Goal: Check status: Check status

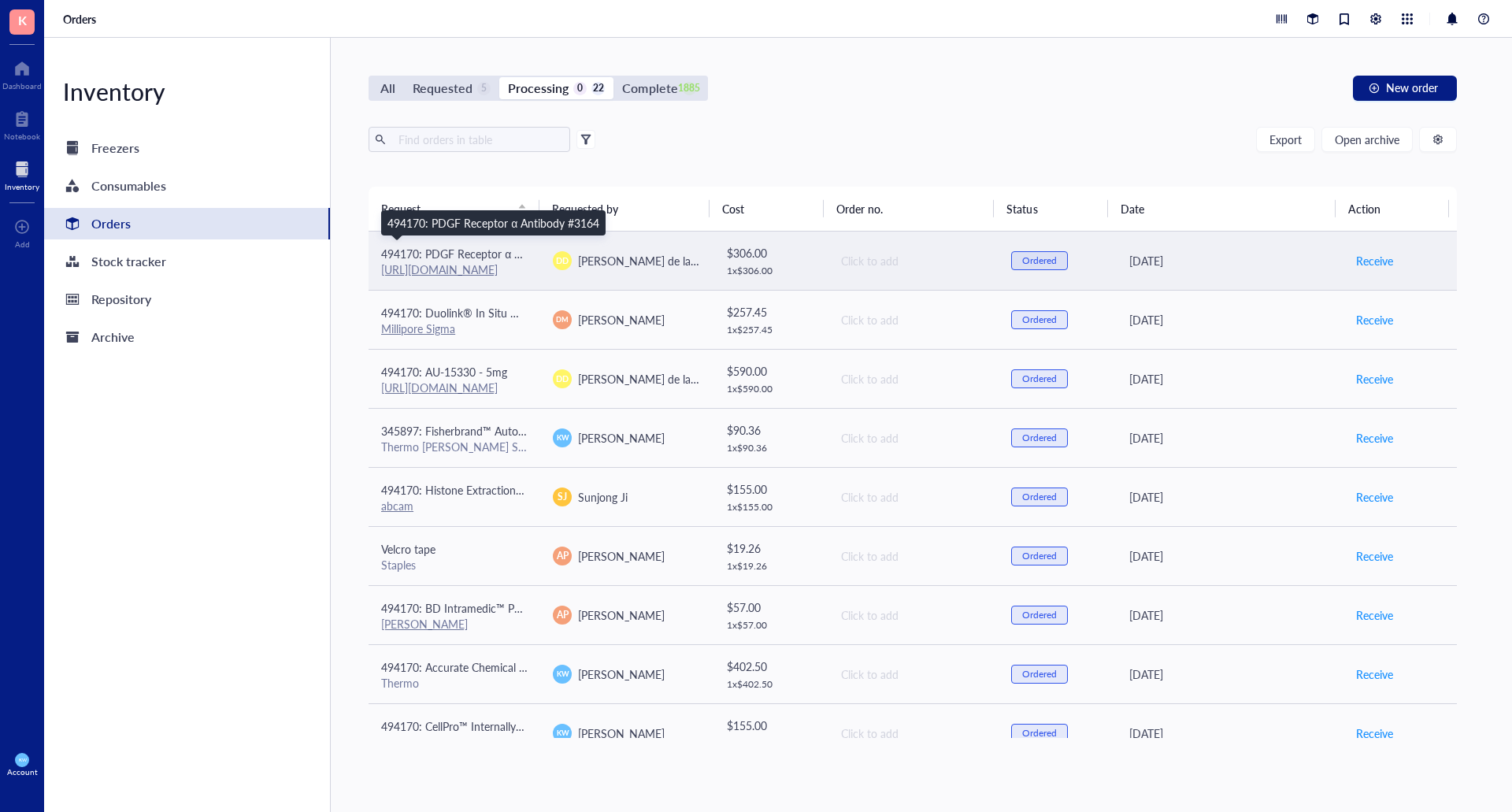
click at [519, 249] on span "494170: PDGF Receptor α Antibody #3164" at bounding box center [487, 253] width 212 height 16
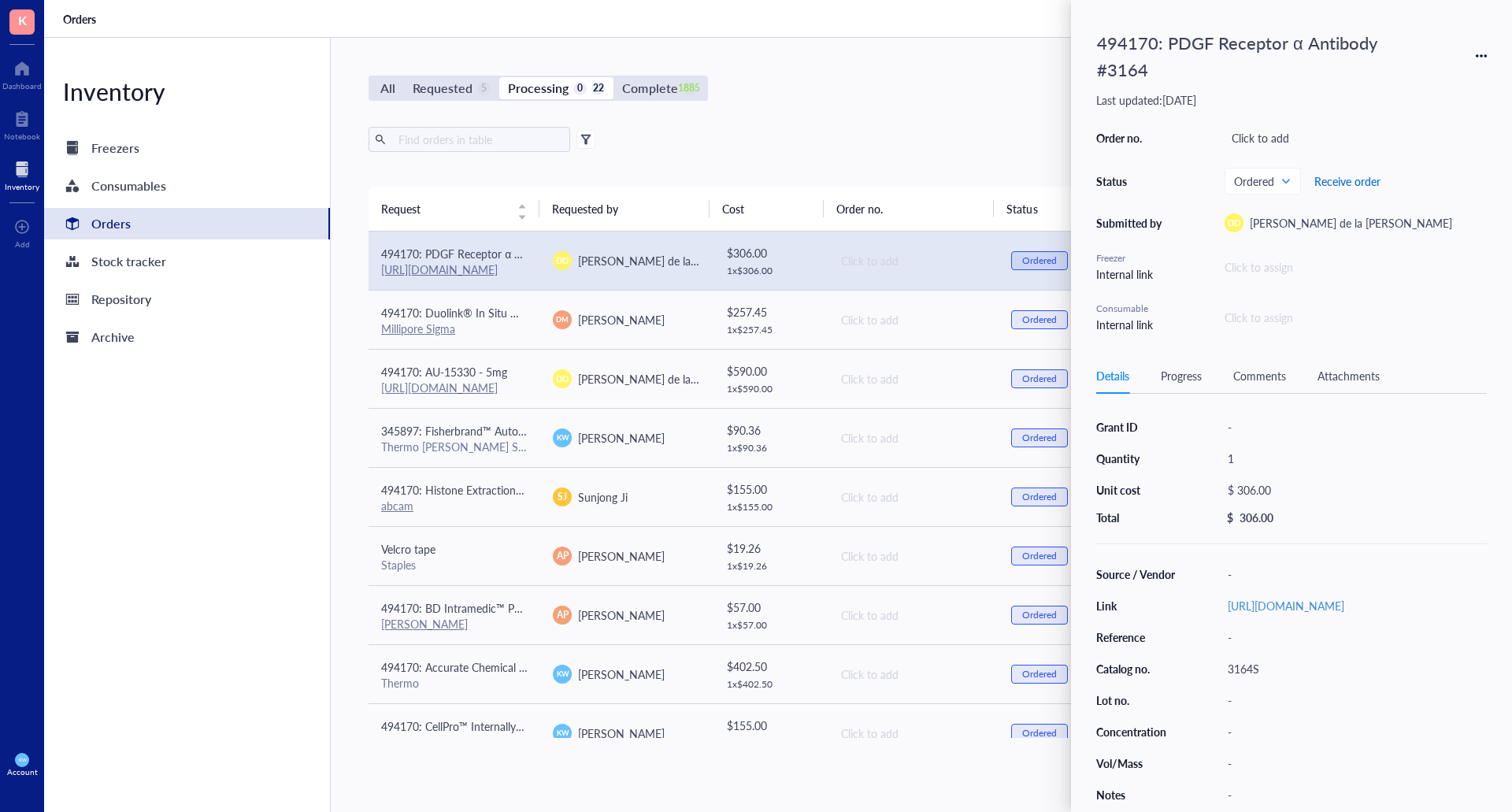
click at [1352, 184] on span "Receive order" at bounding box center [1347, 182] width 66 height 13
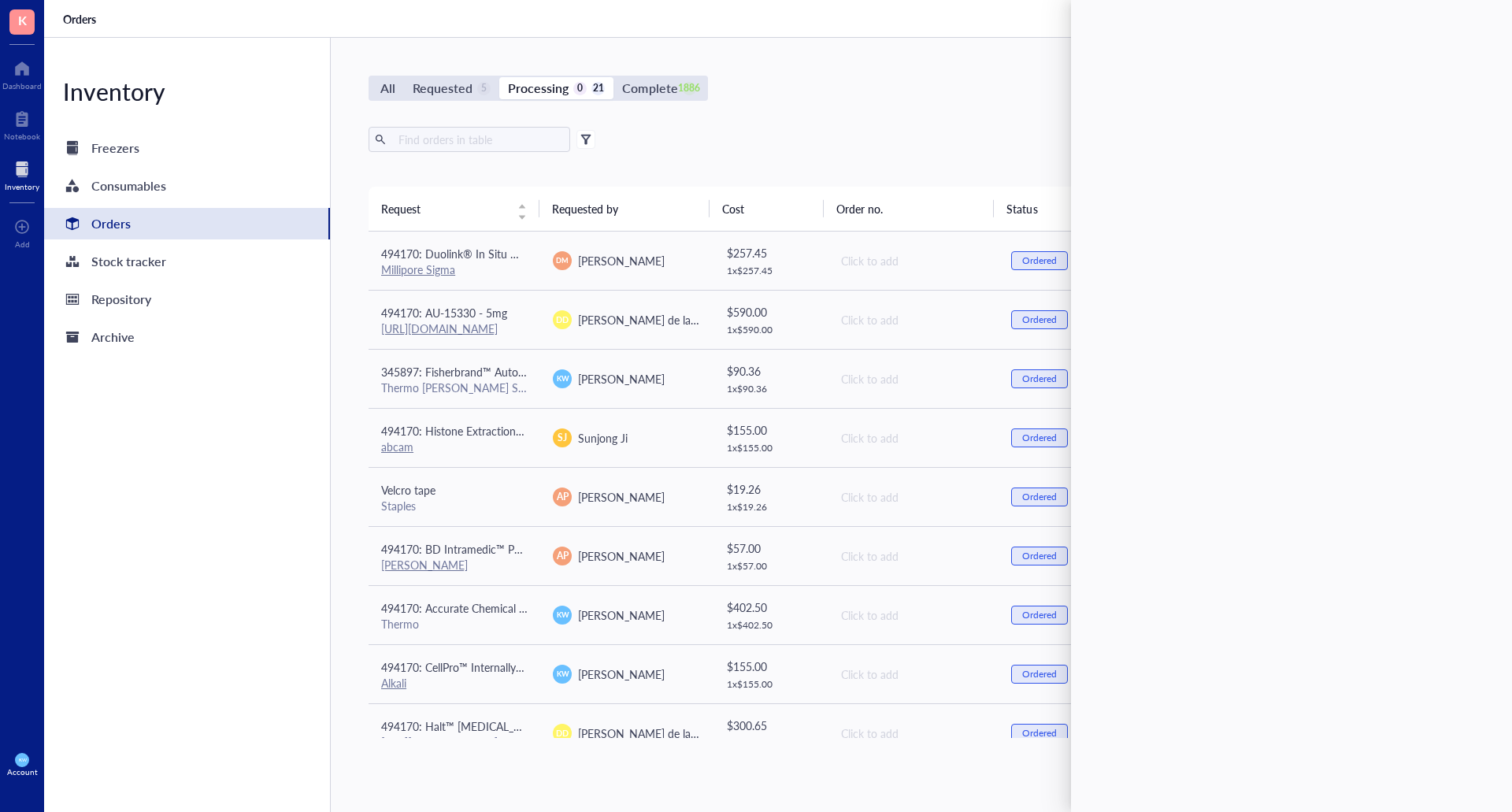
click at [886, 96] on div "All Requested 5 Processing 0 21 Complete 1886 New order" at bounding box center [913, 88] width 1088 height 25
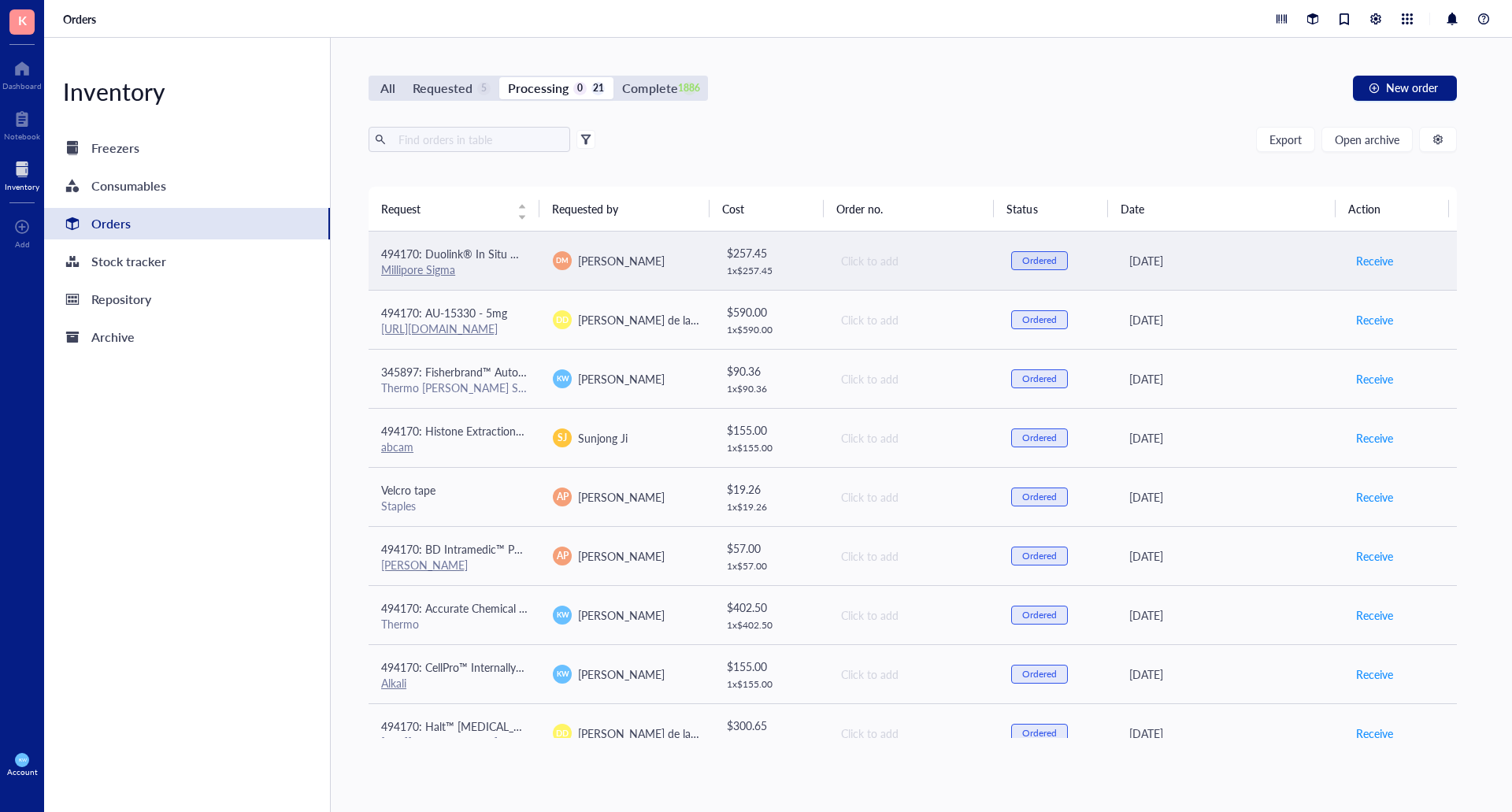
click at [478, 269] on div "Millipore Sigma" at bounding box center [454, 270] width 146 height 15
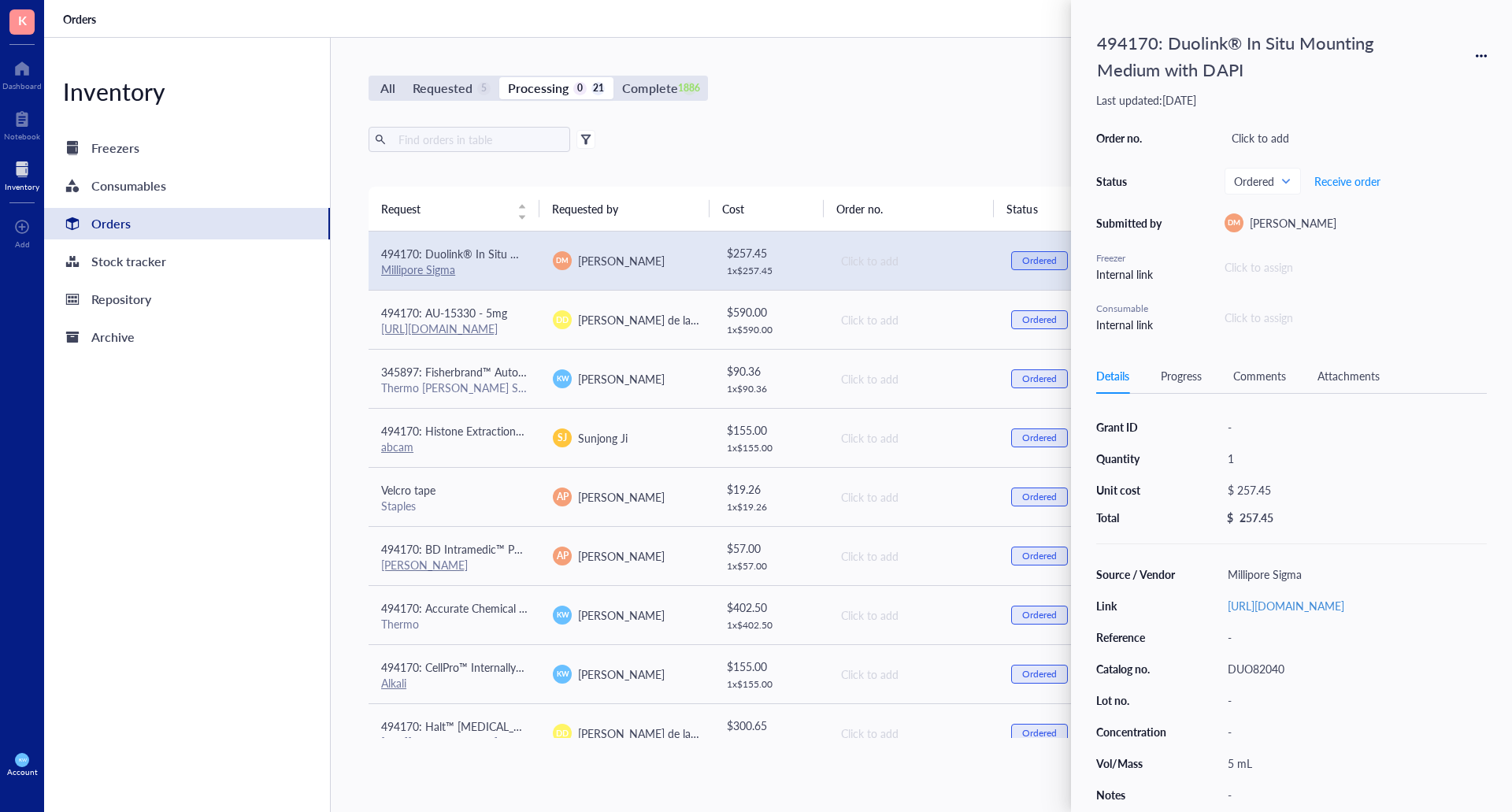
click at [802, 110] on div "All Requested 5 Processing 0 21 Complete 1886 New order Export Open archive Req…" at bounding box center [913, 425] width 1164 height 774
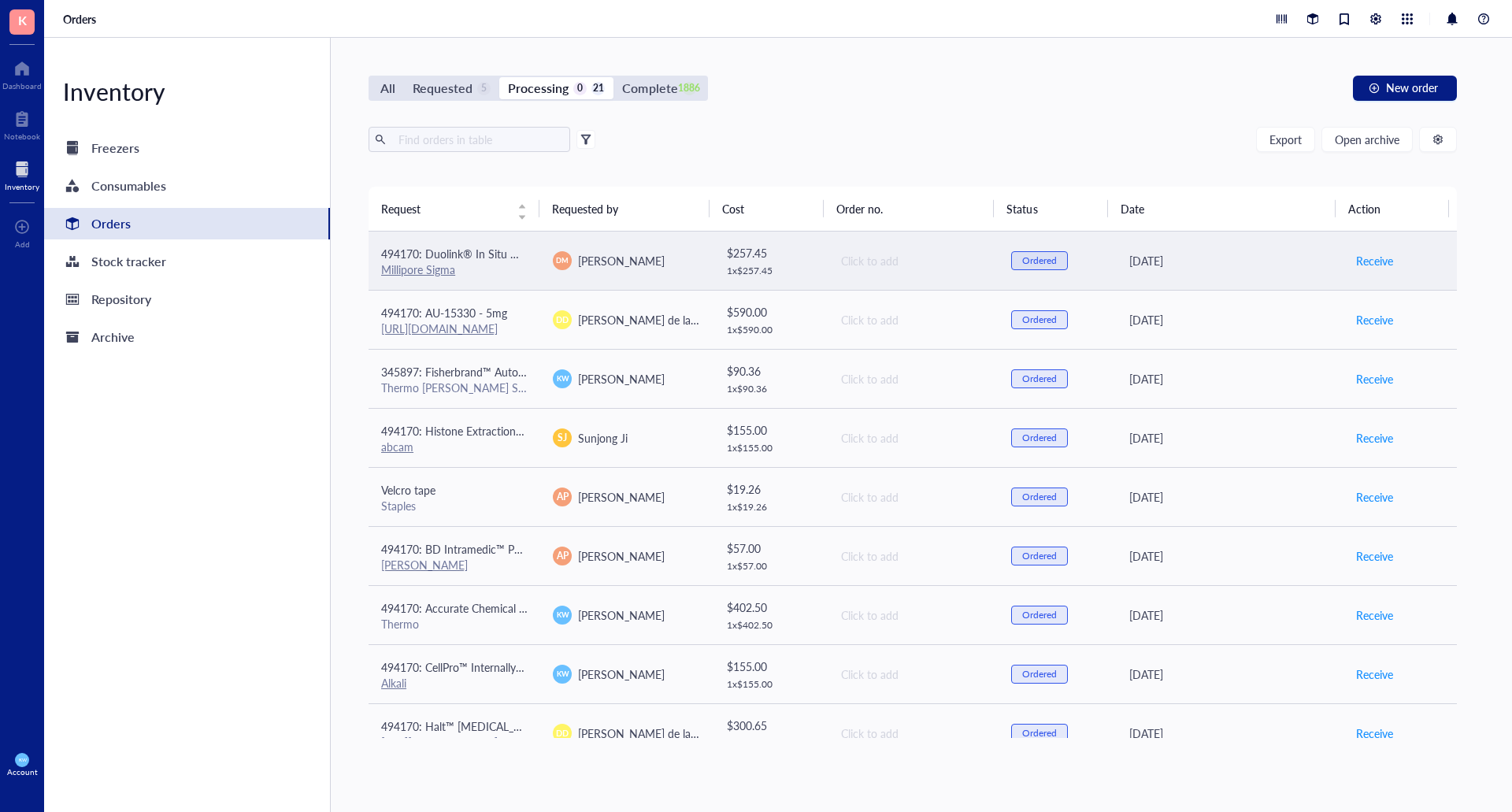
click at [487, 262] on div "Millipore Sigma" at bounding box center [454, 270] width 146 height 15
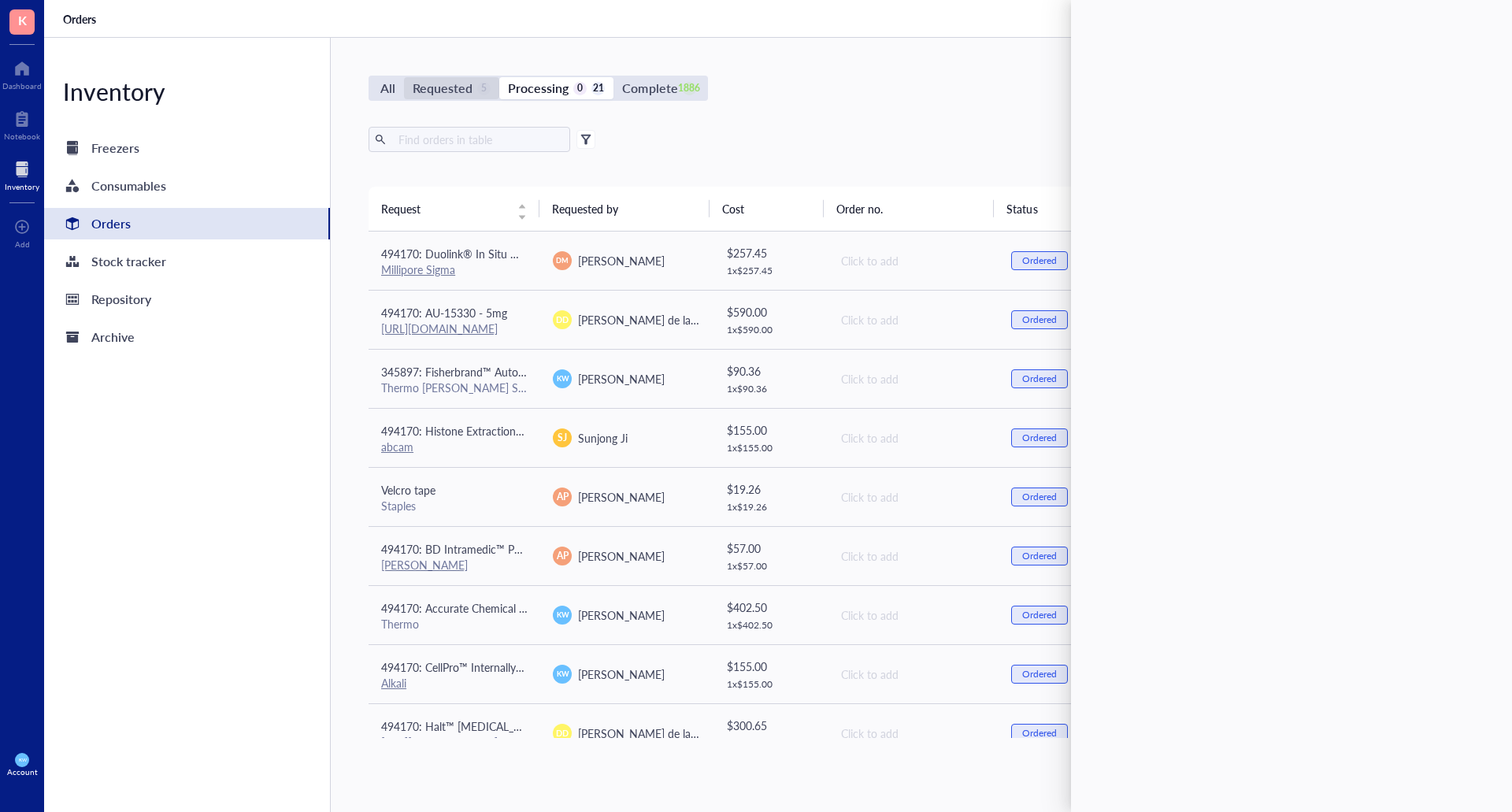
click at [438, 92] on div "Requested" at bounding box center [442, 88] width 60 height 22
click at [404, 77] on input "Requested 5" at bounding box center [404, 77] width 0 height 0
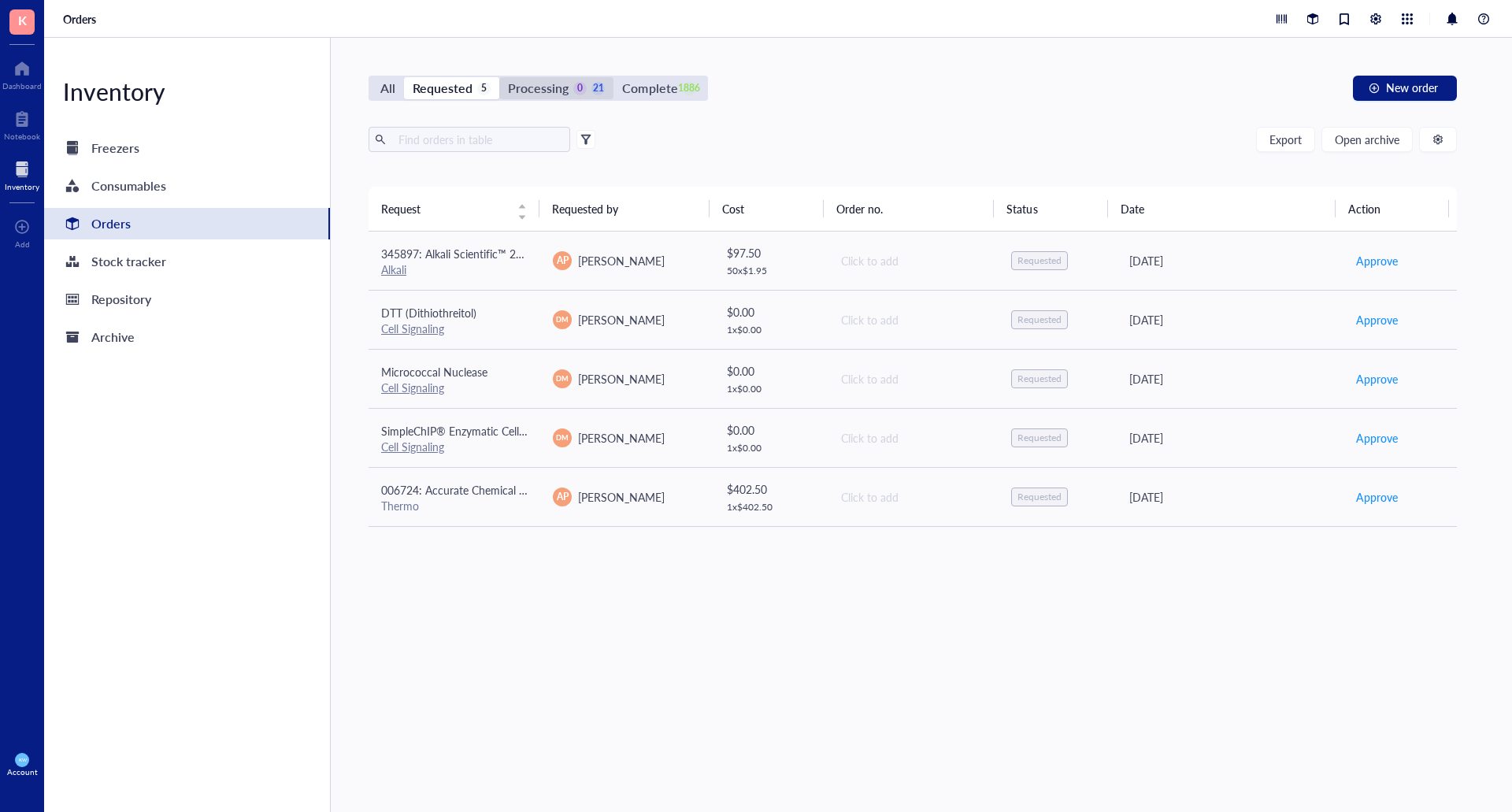
click at [543, 82] on div "Processing" at bounding box center [538, 88] width 61 height 22
click at [500, 77] on input "Processing 0 21" at bounding box center [500, 77] width 0 height 0
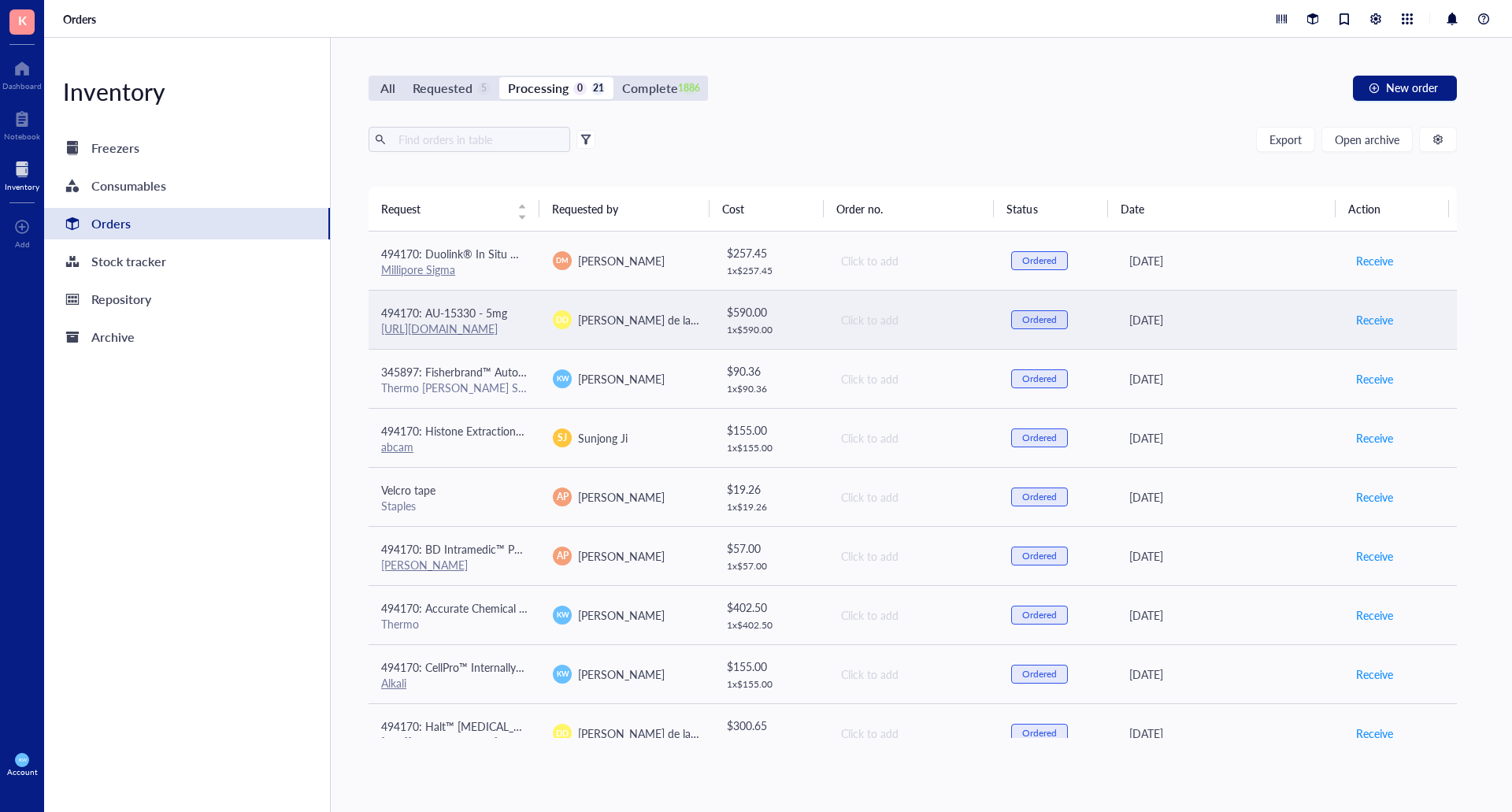
click at [675, 306] on td "[PERSON_NAME] de la [PERSON_NAME]" at bounding box center [626, 319] width 172 height 59
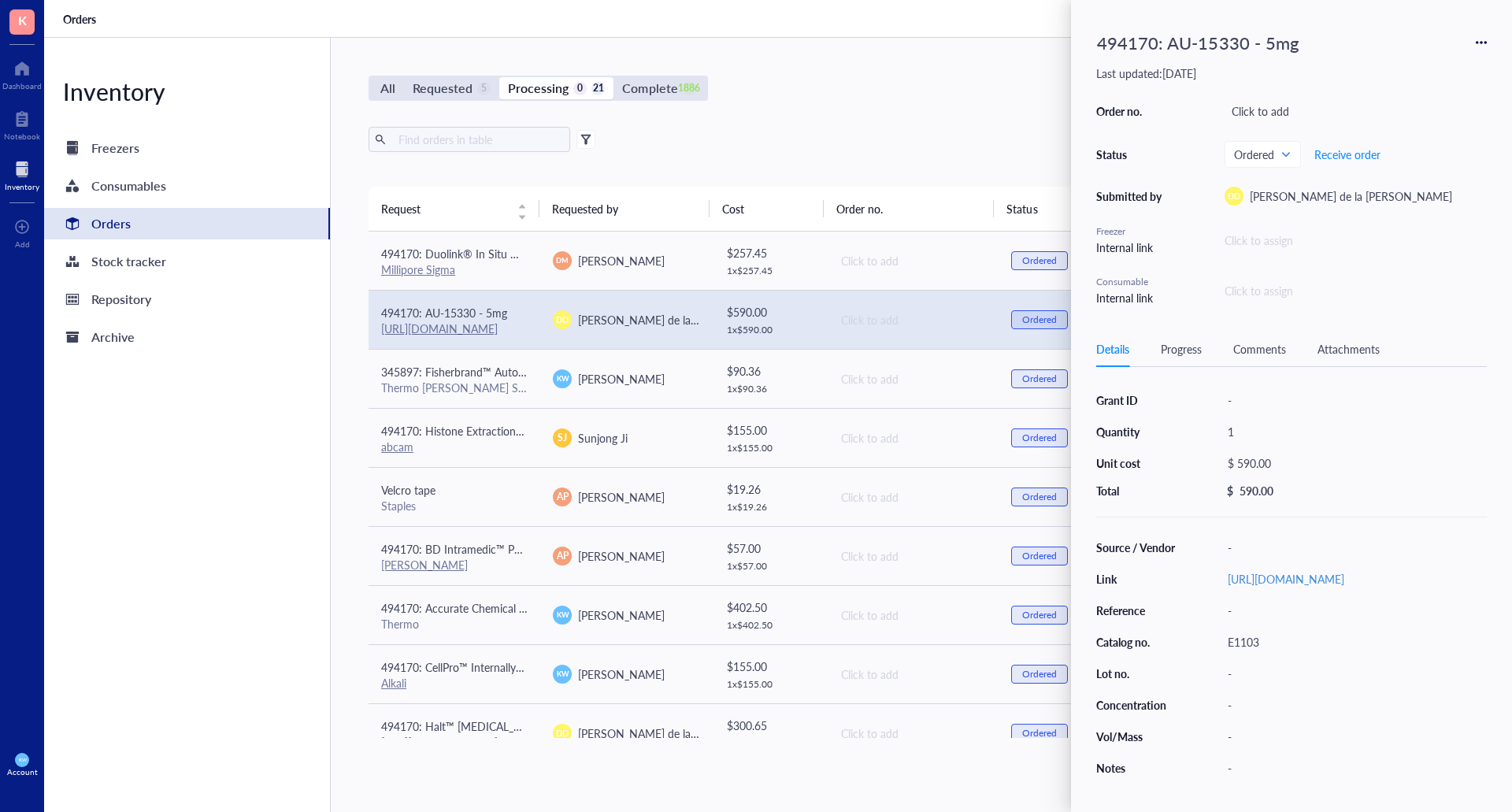
drag, startPoint x: 760, startPoint y: 107, endPoint x: 749, endPoint y: 113, distance: 12.5
click at [757, 107] on div "All Requested 5 Processing 0 21 Complete 1886 New order Export Open archive Req…" at bounding box center [913, 425] width 1164 height 774
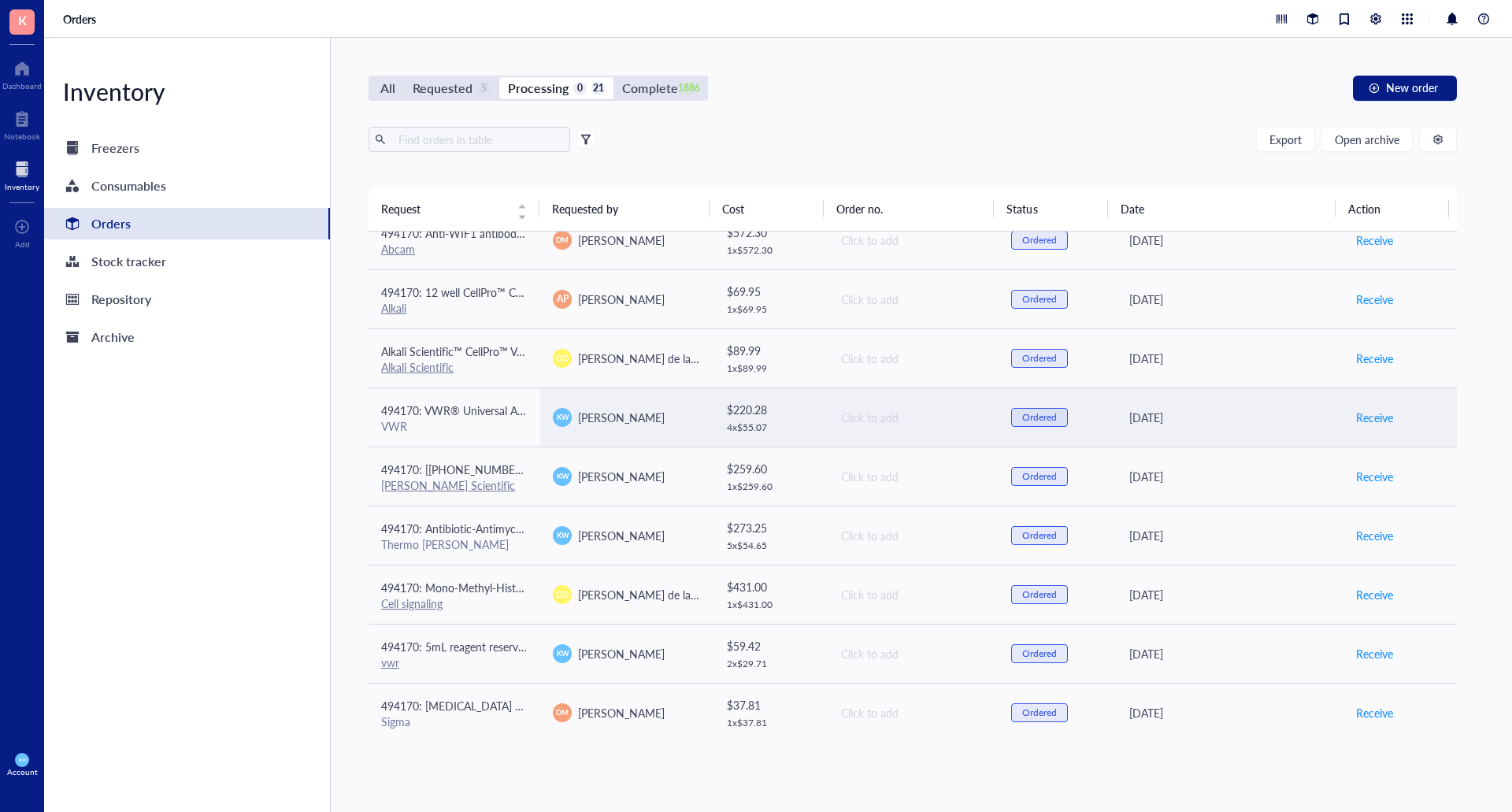
scroll to position [734, 0]
